Goal: Task Accomplishment & Management: Complete application form

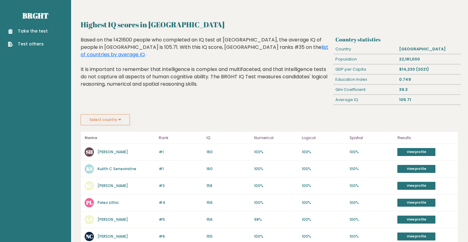
drag, startPoint x: 0, startPoint y: 0, endPoint x: 27, endPoint y: 29, distance: 39.4
click at [27, 29] on link "Take the test" at bounding box center [28, 31] width 40 height 6
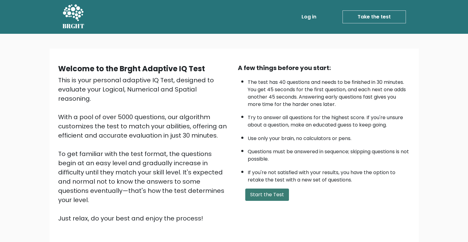
click at [269, 193] on button "Start the Test" at bounding box center [267, 195] width 44 height 12
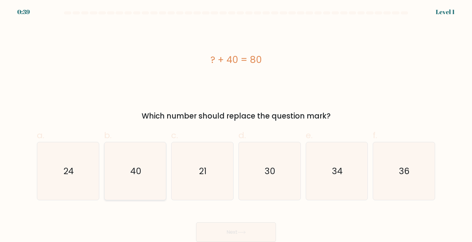
click at [142, 180] on icon "40" at bounding box center [135, 171] width 58 height 58
click at [236, 125] on input "b. 40" at bounding box center [236, 123] width 0 height 4
radio input "true"
click at [240, 230] on button "Next" at bounding box center [236, 233] width 80 height 20
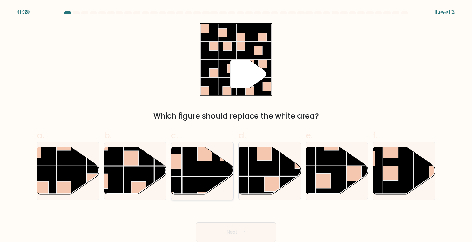
click at [223, 172] on rect at bounding box center [227, 161] width 30 height 30
click at [236, 125] on input "c." at bounding box center [236, 123] width 0 height 4
radio input "true"
click at [241, 225] on button "Next" at bounding box center [236, 233] width 80 height 20
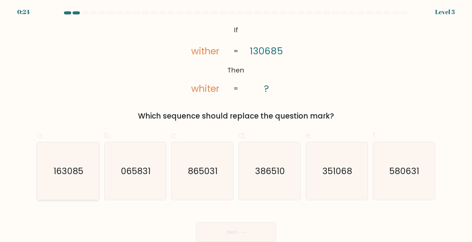
click at [68, 176] on text "163085" at bounding box center [69, 171] width 30 height 12
click at [236, 125] on input "a. 163085" at bounding box center [236, 123] width 0 height 4
radio input "true"
click at [229, 227] on button "Next" at bounding box center [236, 233] width 80 height 20
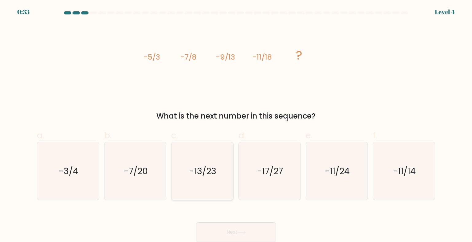
click at [209, 184] on icon "-13/23" at bounding box center [202, 171] width 58 height 58
click at [236, 125] on input "c. -13/23" at bounding box center [236, 123] width 0 height 4
radio input "true"
click at [244, 228] on button "Next" at bounding box center [236, 233] width 80 height 20
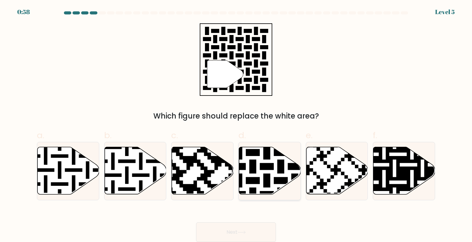
click at [253, 161] on icon at bounding box center [288, 146] width 112 height 112
click at [236, 125] on input "d." at bounding box center [236, 123] width 0 height 4
radio input "true"
click at [252, 231] on button "Next" at bounding box center [236, 233] width 80 height 20
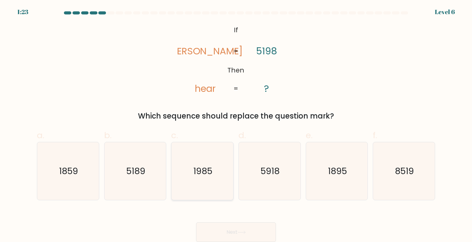
click at [216, 175] on icon "1985" at bounding box center [202, 171] width 58 height 58
click at [236, 125] on input "c. 1985" at bounding box center [236, 123] width 0 height 4
radio input "true"
click at [241, 229] on button "Next" at bounding box center [236, 233] width 80 height 20
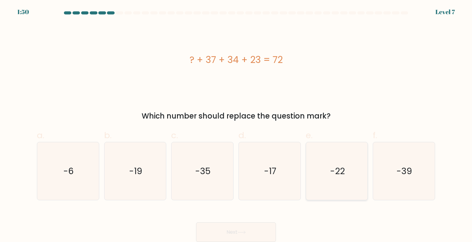
click at [350, 182] on icon "-22" at bounding box center [337, 171] width 58 height 58
click at [236, 125] on input "e. -22" at bounding box center [236, 123] width 0 height 4
radio input "true"
click at [257, 236] on button "Next" at bounding box center [236, 233] width 80 height 20
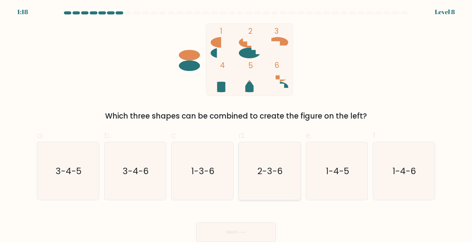
click at [261, 176] on text "2-3-6" at bounding box center [271, 171] width 26 height 12
click at [236, 125] on input "d. 2-3-6" at bounding box center [236, 123] width 0 height 4
radio input "true"
click at [246, 232] on icon at bounding box center [242, 232] width 8 height 3
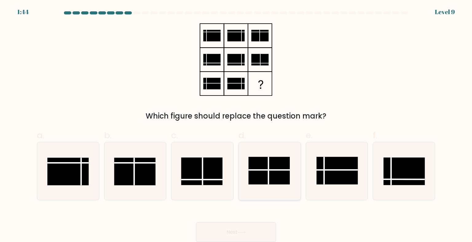
click at [275, 180] on rect at bounding box center [270, 171] width 42 height 28
click at [236, 125] on input "d." at bounding box center [236, 123] width 0 height 4
radio input "true"
click at [242, 229] on button "Next" at bounding box center [236, 233] width 80 height 20
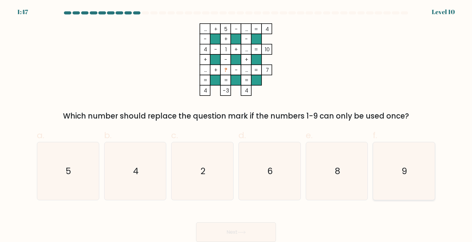
click at [385, 163] on icon "9" at bounding box center [404, 171] width 58 height 58
click at [236, 125] on input "f. 9" at bounding box center [236, 123] width 0 height 4
radio input "true"
click at [255, 233] on button "Next" at bounding box center [236, 233] width 80 height 20
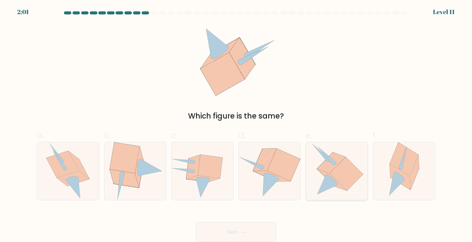
click at [348, 166] on icon at bounding box center [346, 174] width 33 height 34
click at [236, 125] on input "e." at bounding box center [236, 123] width 0 height 4
radio input "true"
click at [257, 230] on button "Next" at bounding box center [236, 233] width 80 height 20
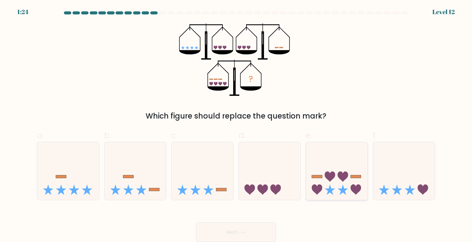
click at [311, 177] on icon at bounding box center [337, 171] width 62 height 51
click at [236, 125] on input "e." at bounding box center [236, 123] width 0 height 4
radio input "true"
click at [254, 233] on button "Next" at bounding box center [236, 233] width 80 height 20
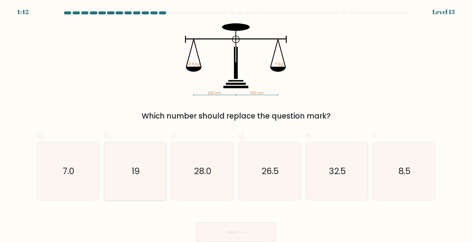
click at [133, 188] on icon "19" at bounding box center [135, 171] width 58 height 58
click at [236, 125] on input "b. 19" at bounding box center [236, 123] width 0 height 4
radio input "true"
click at [265, 237] on button "Next" at bounding box center [236, 233] width 80 height 20
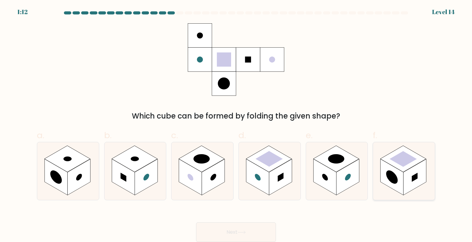
click at [406, 176] on rect at bounding box center [415, 177] width 23 height 36
click at [236, 125] on input "f." at bounding box center [236, 123] width 0 height 4
radio input "true"
click at [264, 230] on button "Next" at bounding box center [236, 233] width 80 height 20
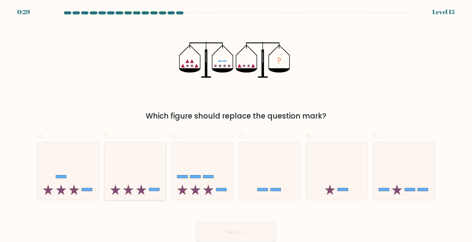
click at [127, 169] on icon at bounding box center [136, 171] width 62 height 51
click at [236, 125] on input "b." at bounding box center [236, 123] width 0 height 4
radio input "true"
click at [237, 231] on button "Next" at bounding box center [236, 233] width 80 height 20
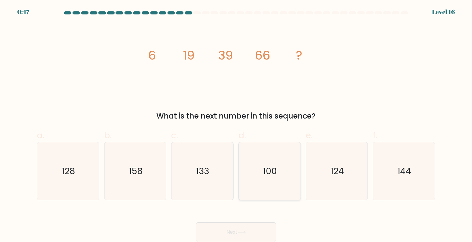
click at [274, 171] on text "100" at bounding box center [270, 171] width 14 height 12
click at [236, 125] on input "d. 100" at bounding box center [236, 123] width 0 height 4
radio input "true"
click at [233, 233] on button "Next" at bounding box center [236, 233] width 80 height 20
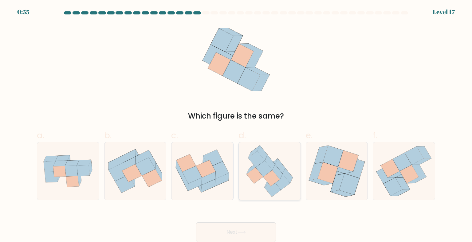
click at [255, 181] on icon at bounding box center [255, 176] width 17 height 16
click at [236, 125] on input "d." at bounding box center [236, 123] width 0 height 4
radio input "true"
click at [256, 227] on button "Next" at bounding box center [236, 233] width 80 height 20
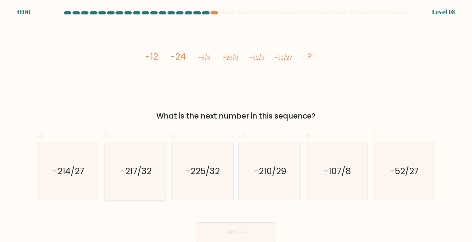
click at [150, 176] on text "-217/32" at bounding box center [135, 171] width 31 height 12
click at [236, 125] on input "b. -217/32" at bounding box center [236, 123] width 0 height 4
radio input "true"
click at [230, 232] on button "Next" at bounding box center [236, 233] width 80 height 20
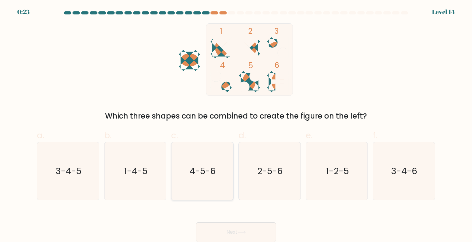
click at [216, 166] on icon "4-5-6" at bounding box center [202, 171] width 58 height 58
click at [236, 125] on input "c. 4-5-6" at bounding box center [236, 123] width 0 height 4
radio input "true"
click at [399, 172] on text "3-4-6" at bounding box center [405, 171] width 26 height 12
click at [236, 125] on input "f. 3-4-6" at bounding box center [236, 123] width 0 height 4
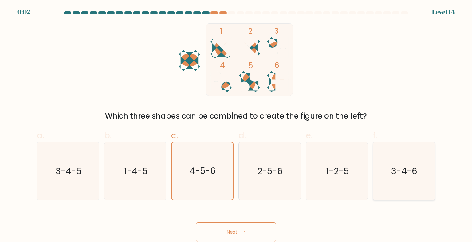
radio input "true"
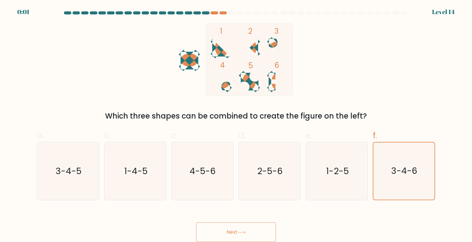
click at [266, 234] on button "Next" at bounding box center [236, 233] width 80 height 20
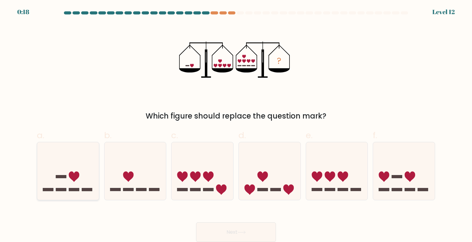
click at [82, 177] on icon at bounding box center [68, 171] width 62 height 51
click at [236, 125] on input "a." at bounding box center [236, 123] width 0 height 4
radio input "true"
click at [268, 231] on button "Next" at bounding box center [236, 233] width 80 height 20
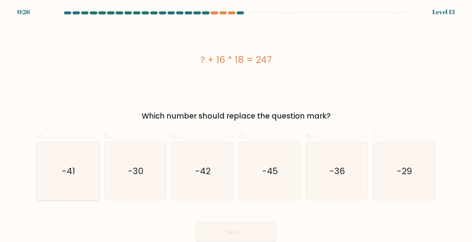
click at [85, 180] on icon "-41" at bounding box center [68, 171] width 58 height 58
click at [236, 125] on input "a. -41" at bounding box center [236, 123] width 0 height 4
radio input "true"
click at [212, 233] on button "Next" at bounding box center [236, 233] width 80 height 20
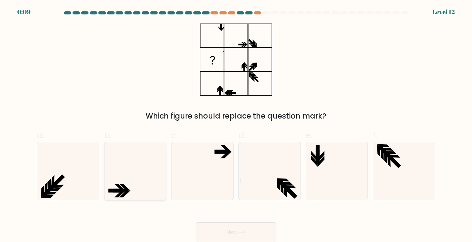
click at [139, 169] on icon at bounding box center [135, 171] width 58 height 58
click at [236, 125] on input "b." at bounding box center [236, 123] width 0 height 4
radio input "true"
click at [223, 233] on button "Next" at bounding box center [236, 233] width 80 height 20
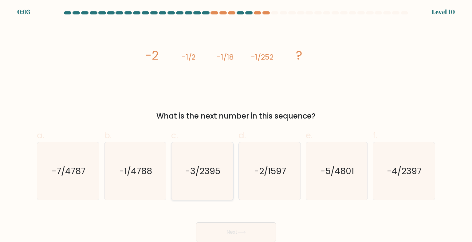
click at [210, 165] on text "-3/2395" at bounding box center [203, 171] width 35 height 12
click at [236, 125] on input "c. -3/2395" at bounding box center [236, 123] width 0 height 4
radio input "true"
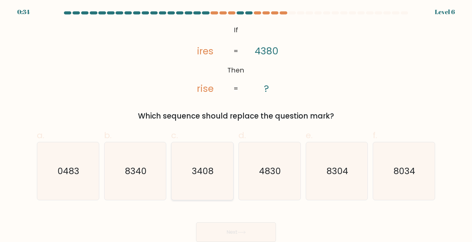
click at [206, 156] on icon "3408" at bounding box center [202, 171] width 58 height 58
click at [236, 125] on input "c. 3408" at bounding box center [236, 123] width 0 height 4
radio input "true"
click at [232, 227] on button "Next" at bounding box center [236, 233] width 80 height 20
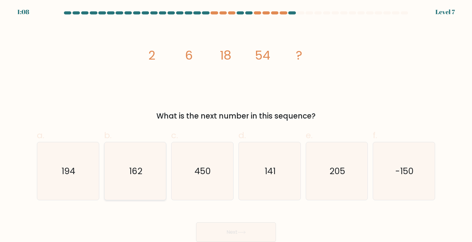
click at [143, 167] on icon "162" at bounding box center [135, 171] width 58 height 58
click at [236, 125] on input "b. 162" at bounding box center [236, 123] width 0 height 4
radio input "true"
click at [229, 221] on div "Next" at bounding box center [236, 225] width 406 height 34
click at [230, 228] on button "Next" at bounding box center [236, 233] width 80 height 20
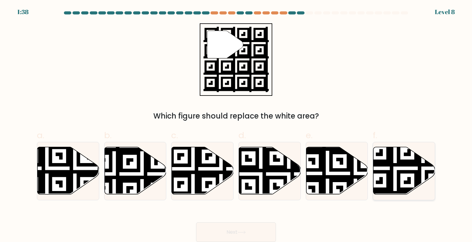
click at [390, 164] on icon at bounding box center [423, 197] width 112 height 112
click at [236, 125] on input "f." at bounding box center [236, 123] width 0 height 4
radio input "true"
click at [253, 230] on button "Next" at bounding box center [236, 233] width 80 height 20
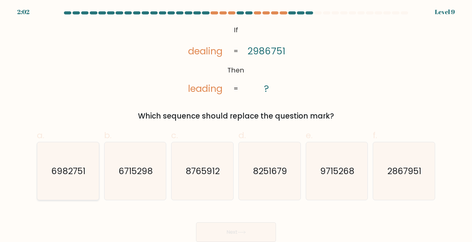
click at [82, 164] on icon "6982751" at bounding box center [68, 171] width 58 height 58
click at [236, 125] on input "a. 6982751" at bounding box center [236, 123] width 0 height 4
radio input "true"
click at [241, 226] on button "Next" at bounding box center [236, 233] width 80 height 20
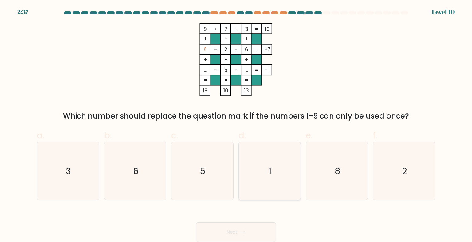
click at [277, 180] on icon "1" at bounding box center [270, 171] width 58 height 58
click at [236, 125] on input "d. 1" at bounding box center [236, 123] width 0 height 4
radio input "true"
click at [248, 232] on button "Next" at bounding box center [236, 233] width 80 height 20
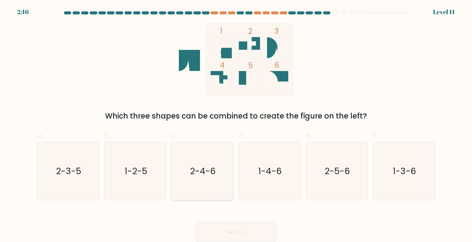
click at [218, 180] on icon "2-4-6" at bounding box center [202, 171] width 58 height 58
click at [236, 125] on input "c. 2-4-6" at bounding box center [236, 123] width 0 height 4
radio input "true"
click at [298, 176] on icon "1-4-6" at bounding box center [270, 171] width 58 height 58
click at [236, 125] on input "d. 1-4-6" at bounding box center [236, 123] width 0 height 4
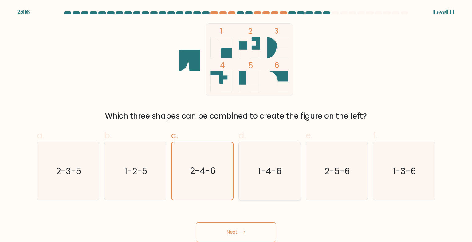
radio input "true"
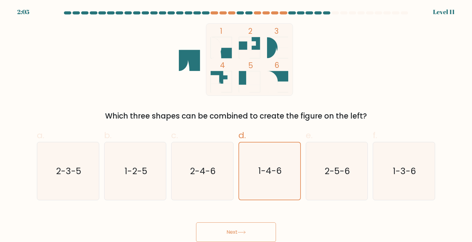
click at [257, 235] on button "Next" at bounding box center [236, 233] width 80 height 20
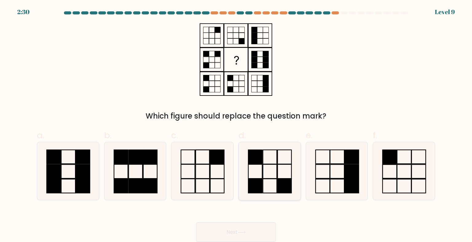
click at [278, 177] on rect at bounding box center [285, 171] width 14 height 14
click at [236, 125] on input "d." at bounding box center [236, 123] width 0 height 4
radio input "true"
click at [243, 227] on button "Next" at bounding box center [236, 233] width 80 height 20
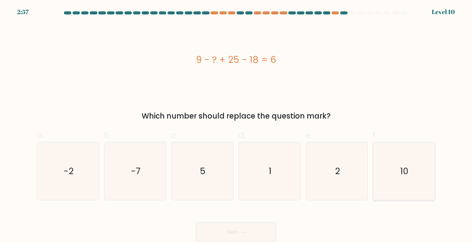
click at [422, 173] on icon "10" at bounding box center [404, 171] width 58 height 58
click at [236, 125] on input "f. 10" at bounding box center [236, 123] width 0 height 4
radio input "true"
click at [262, 227] on button "Next" at bounding box center [236, 233] width 80 height 20
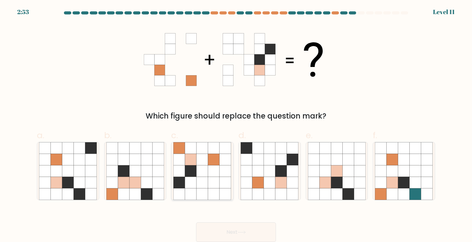
click at [177, 181] on icon at bounding box center [180, 183] width 12 height 12
click at [236, 125] on input "c." at bounding box center [236, 123] width 0 height 4
radio input "true"
click at [235, 228] on button "Next" at bounding box center [236, 233] width 80 height 20
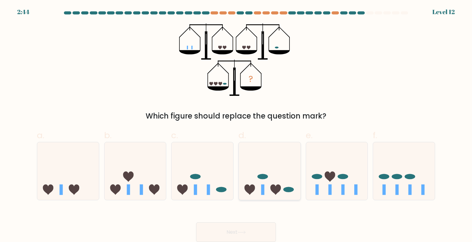
click at [280, 188] on icon at bounding box center [276, 189] width 10 height 10
click at [236, 125] on input "d." at bounding box center [236, 123] width 0 height 4
radio input "true"
click at [149, 183] on icon at bounding box center [136, 171] width 62 height 51
click at [236, 125] on input "b." at bounding box center [236, 123] width 0 height 4
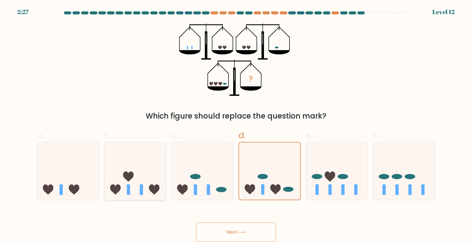
radio input "true"
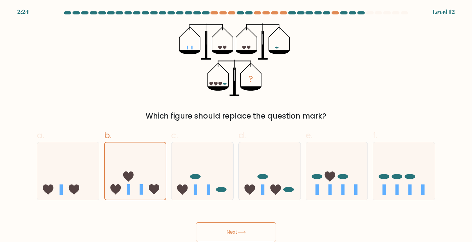
click at [219, 230] on button "Next" at bounding box center [236, 233] width 80 height 20
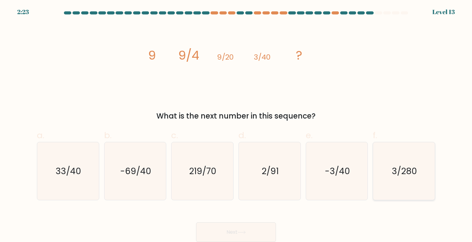
click at [400, 173] on text "3/280" at bounding box center [404, 171] width 25 height 12
click at [236, 125] on input "f. 3/280" at bounding box center [236, 123] width 0 height 4
radio input "true"
click at [229, 225] on button "Next" at bounding box center [236, 233] width 80 height 20
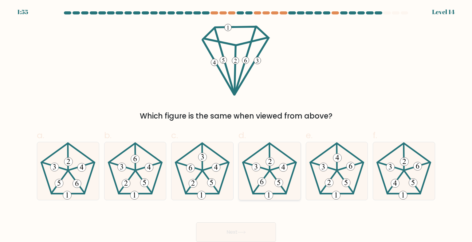
click at [280, 168] on 287 at bounding box center [283, 167] width 9 height 9
click at [236, 125] on input "d." at bounding box center [236, 123] width 0 height 4
radio input "true"
click at [240, 229] on button "Next" at bounding box center [236, 233] width 80 height 20
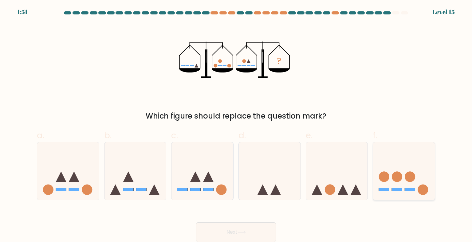
click at [406, 171] on icon at bounding box center [404, 171] width 62 height 51
click at [236, 125] on input "f." at bounding box center [236, 123] width 0 height 4
radio input "true"
click at [247, 228] on button "Next" at bounding box center [236, 233] width 80 height 20
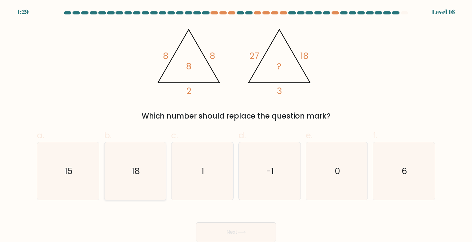
click at [157, 191] on icon "18" at bounding box center [135, 171] width 58 height 58
click at [236, 125] on input "b. 18" at bounding box center [236, 123] width 0 height 4
radio input "true"
click at [243, 232] on icon at bounding box center [242, 232] width 8 height 3
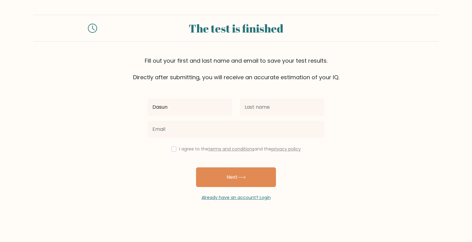
type input "Dasun"
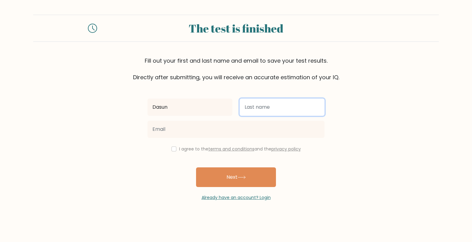
click at [280, 108] on input "text" at bounding box center [282, 107] width 85 height 17
type input "n"
type input "Nanayakkara"
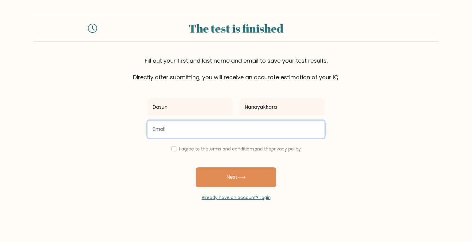
click at [217, 135] on input "email" at bounding box center [236, 129] width 177 height 17
type input "[EMAIL_ADDRESS][DOMAIN_NAME]"
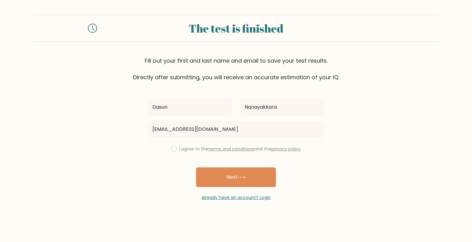
click at [175, 149] on div "I agree to the terms and conditions and the privacy policy" at bounding box center [236, 148] width 184 height 7
click at [172, 150] on input "checkbox" at bounding box center [174, 149] width 5 height 5
checkbox input "true"
click at [231, 181] on button "Next" at bounding box center [236, 178] width 80 height 20
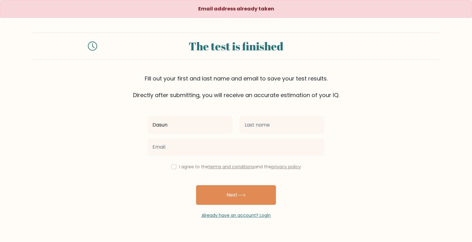
type input "Dasun"
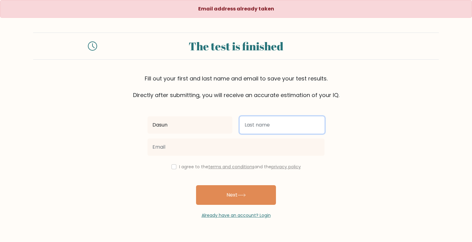
click at [263, 126] on input "text" at bounding box center [282, 125] width 85 height 17
type input "Nanayakkara"
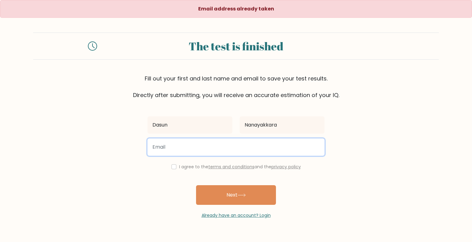
click at [236, 144] on input "email" at bounding box center [236, 147] width 177 height 17
type input "npdsjaya@gmail.com"
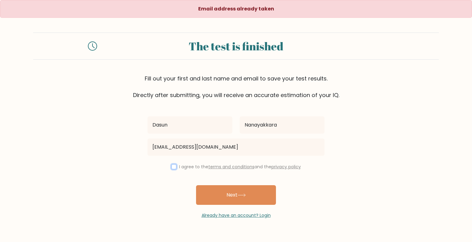
click at [172, 168] on input "checkbox" at bounding box center [174, 166] width 5 height 5
checkbox input "true"
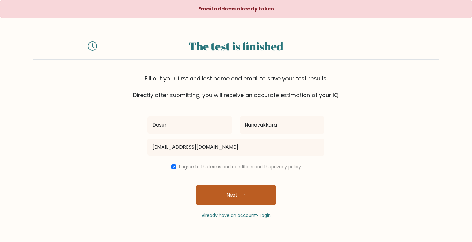
click at [240, 194] on icon at bounding box center [242, 195] width 8 height 3
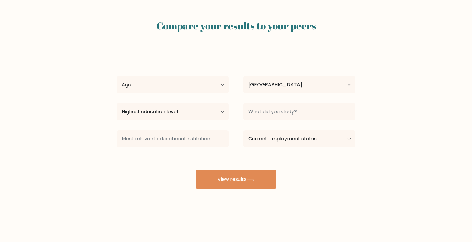
select select "LK"
click at [220, 88] on select "Age Under [DEMOGRAPHIC_DATA] [DEMOGRAPHIC_DATA] [DEMOGRAPHIC_DATA] [DEMOGRAPHIC…" at bounding box center [173, 84] width 112 height 17
select select "18_24"
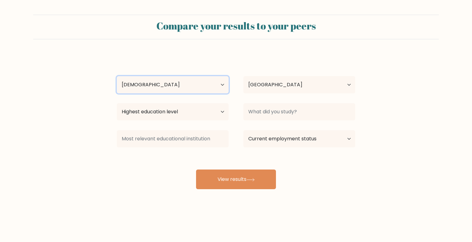
click at [117, 76] on select "Age Under [DEMOGRAPHIC_DATA] [DEMOGRAPHIC_DATA] [DEMOGRAPHIC_DATA] [DEMOGRAPHIC…" at bounding box center [173, 84] width 112 height 17
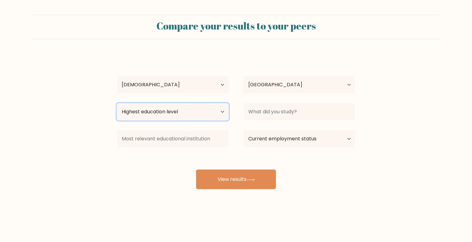
click at [178, 115] on select "Highest education level No schooling Primary Lower Secondary Upper Secondary Oc…" at bounding box center [173, 111] width 112 height 17
select select "bachelors_degree"
click at [117, 103] on select "Highest education level No schooling Primary Lower Secondary Upper Secondary Oc…" at bounding box center [173, 111] width 112 height 17
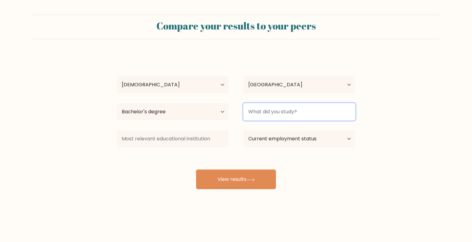
click at [265, 118] on input at bounding box center [299, 111] width 112 height 17
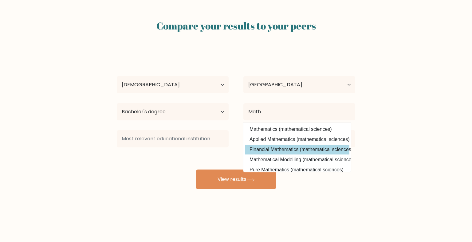
click at [280, 150] on option "Financial Mathematics (mathematical sciences)" at bounding box center [297, 150] width 105 height 10
type input "Financial Mathematics"
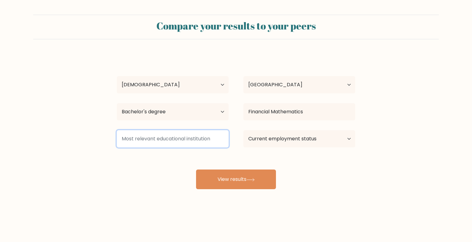
click at [210, 144] on input at bounding box center [173, 138] width 112 height 17
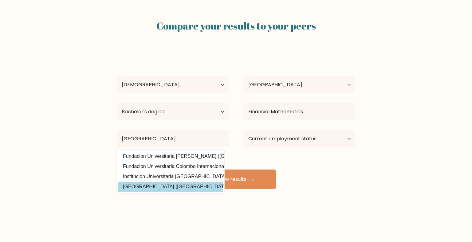
click at [160, 188] on div "[PERSON_NAME] Age Under [DEMOGRAPHIC_DATA] [DEMOGRAPHIC_DATA] [DEMOGRAPHIC_DATA…" at bounding box center [236, 121] width 246 height 135
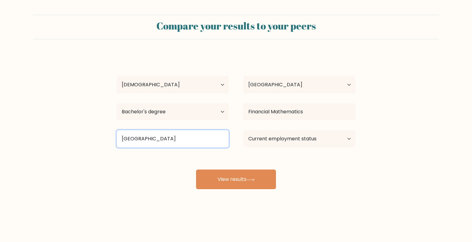
click at [172, 141] on input "[GEOGRAPHIC_DATA]" at bounding box center [173, 138] width 112 height 17
type input "C"
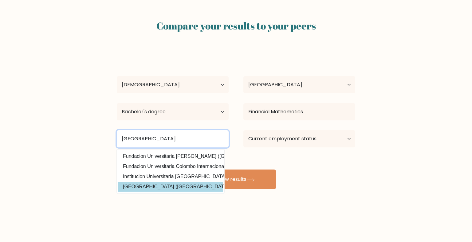
type input "[GEOGRAPHIC_DATA]"
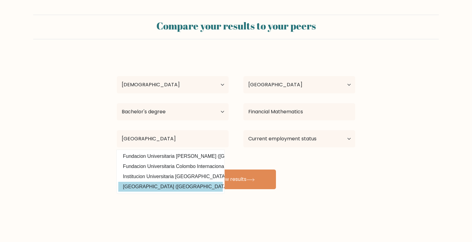
click at [148, 185] on div "[PERSON_NAME] Age Under [DEMOGRAPHIC_DATA] [DEMOGRAPHIC_DATA] [DEMOGRAPHIC_DATA…" at bounding box center [236, 121] width 246 height 135
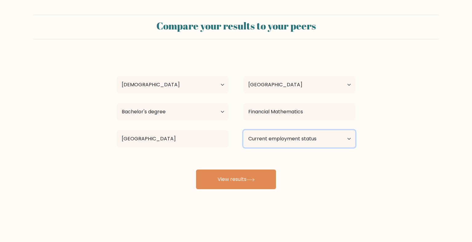
click at [285, 143] on select "Current employment status Employed Student Retired Other / prefer not to answer" at bounding box center [299, 138] width 112 height 17
select select "other"
click at [243, 130] on select "Current employment status Employed Student Retired Other / prefer not to answer" at bounding box center [299, 138] width 112 height 17
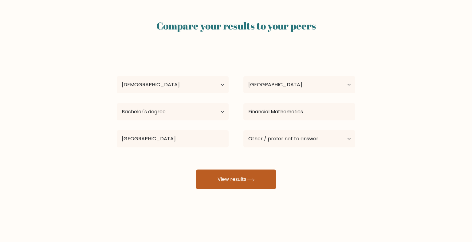
click at [267, 182] on button "View results" at bounding box center [236, 180] width 80 height 20
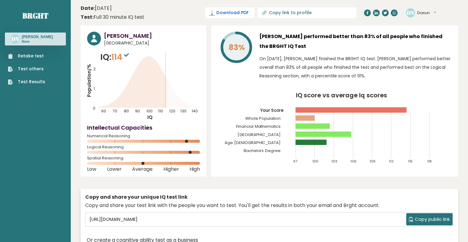
click at [248, 11] on span "Download PDF" at bounding box center [232, 13] width 32 height 6
click at [228, 80] on div "83%" at bounding box center [235, 58] width 37 height 52
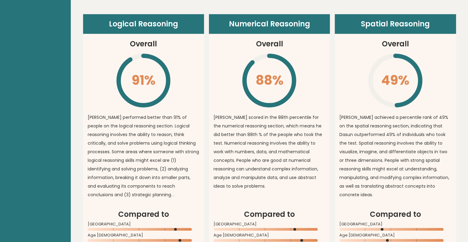
scroll to position [400, 0]
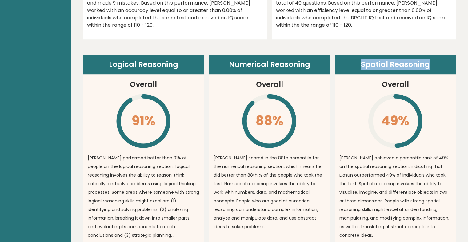
drag, startPoint x: 430, startPoint y: 64, endPoint x: 362, endPoint y: 65, distance: 68.6
click at [362, 65] on header "Spatial Reasoning" at bounding box center [395, 65] width 121 height 20
copy header "Spatial Reasoning"
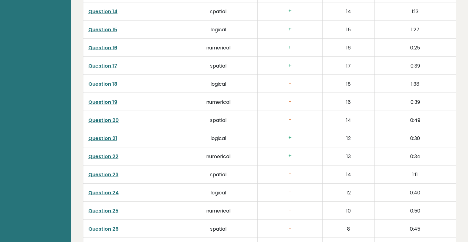
scroll to position [1261, 0]
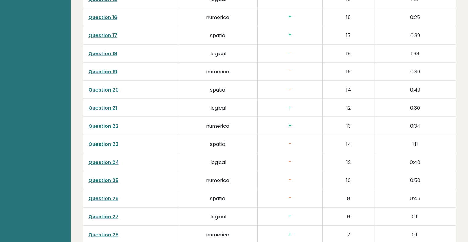
click at [101, 144] on link "Question 23" at bounding box center [103, 144] width 30 height 7
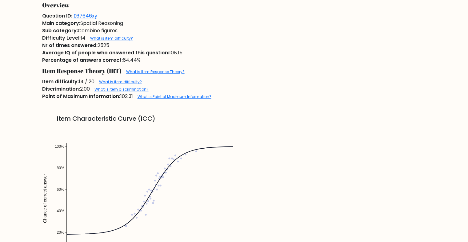
scroll to position [523, 0]
